Goal: Task Accomplishment & Management: Use online tool/utility

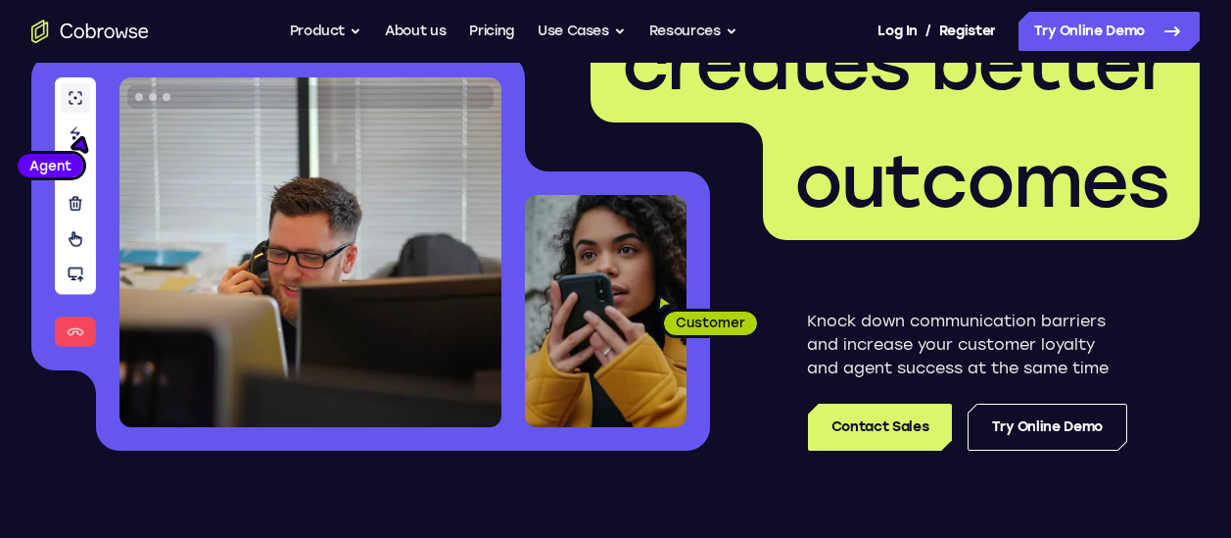
scroll to position [244, 0]
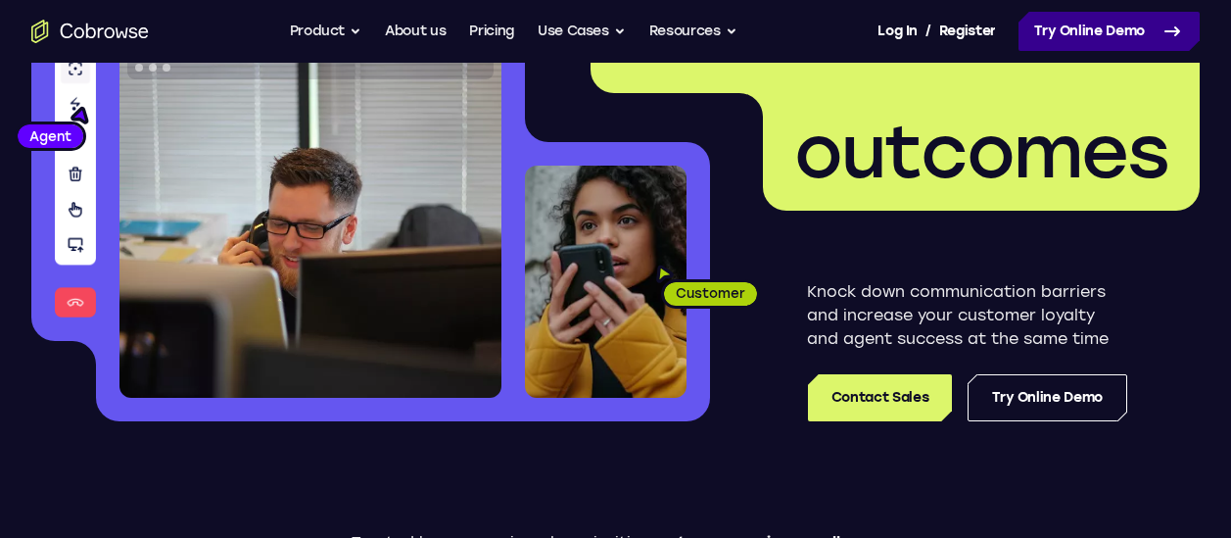
click at [1046, 38] on link "Try Online Demo" at bounding box center [1109, 31] width 181 height 39
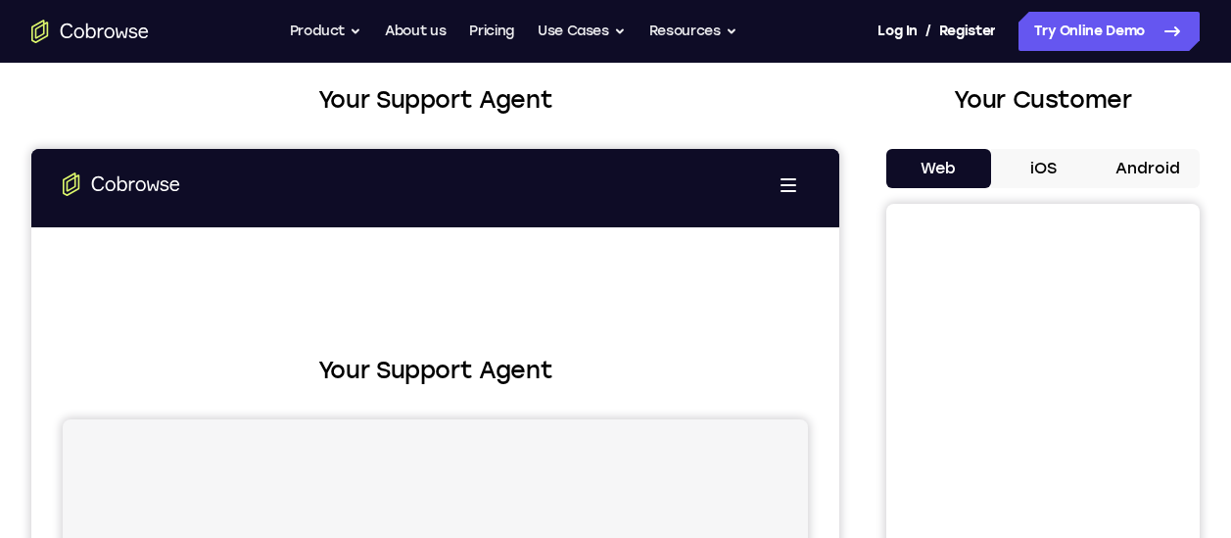
scroll to position [107, 0]
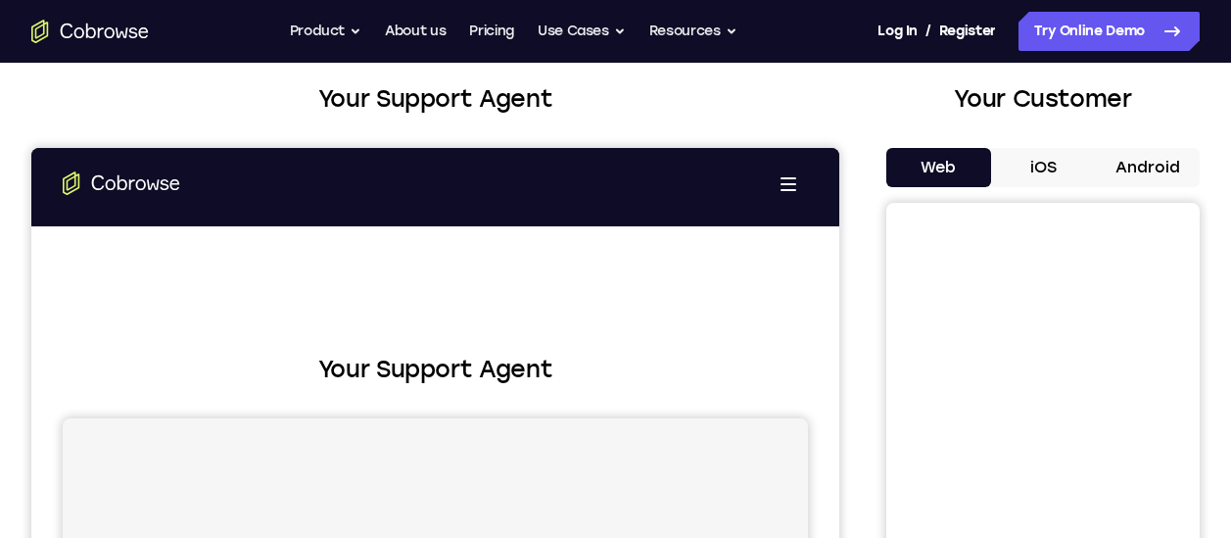
click at [0, 0] on button "Android" at bounding box center [0, 0] width 0 height 0
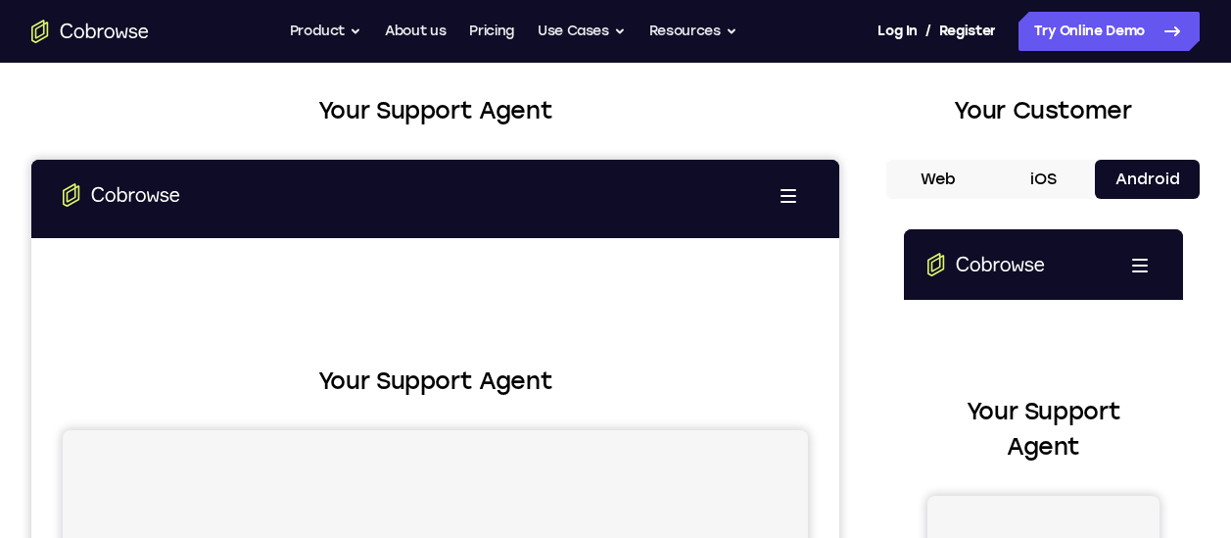
scroll to position [91, 0]
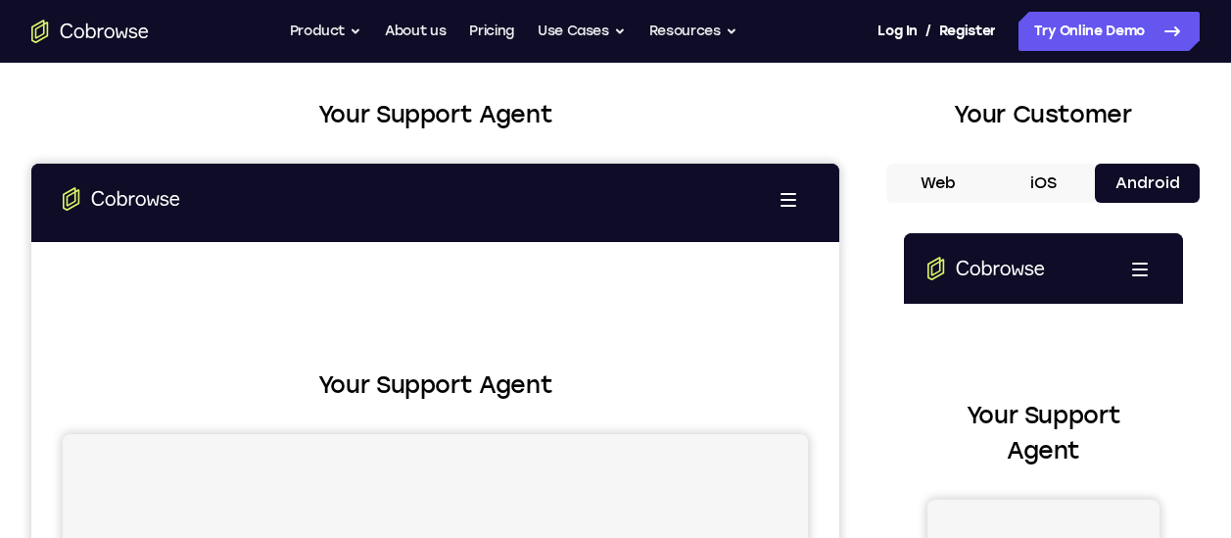
click at [0, 0] on button "Android" at bounding box center [0, 0] width 0 height 0
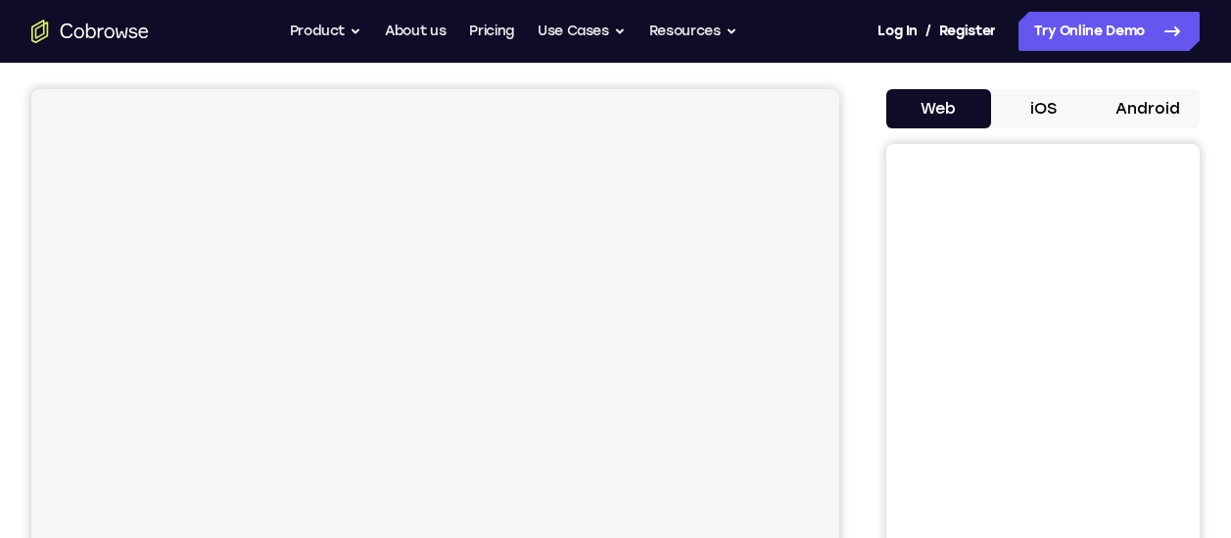
click at [1137, 115] on button "Android" at bounding box center [1147, 108] width 105 height 39
